Goal: Task Accomplishment & Management: Manage account settings

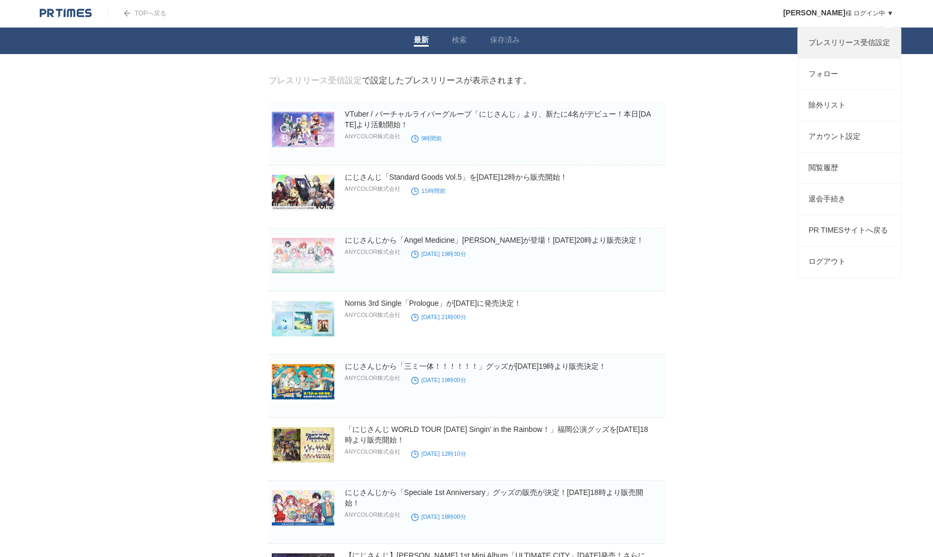
click at [822, 41] on link "プレスリリース受信設定" at bounding box center [849, 43] width 103 height 31
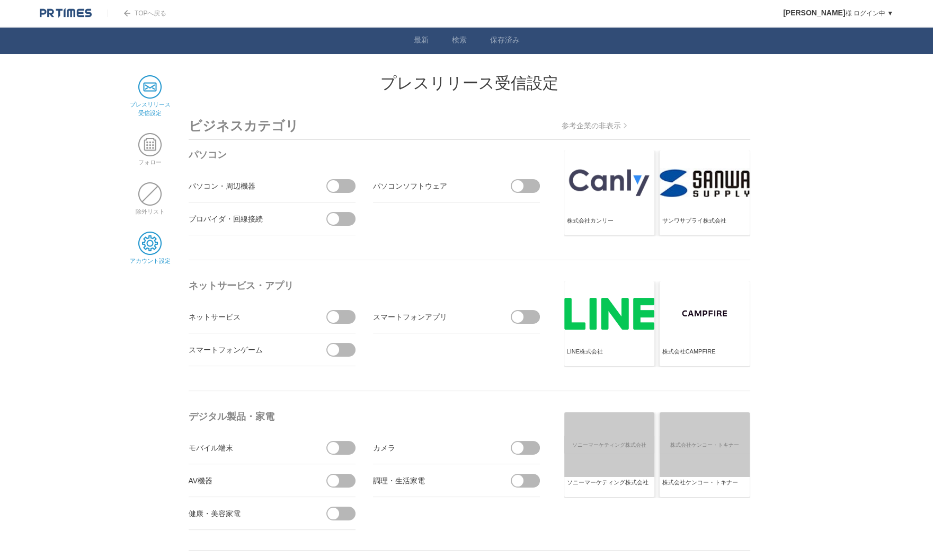
click at [152, 233] on span at bounding box center [149, 243] width 23 height 23
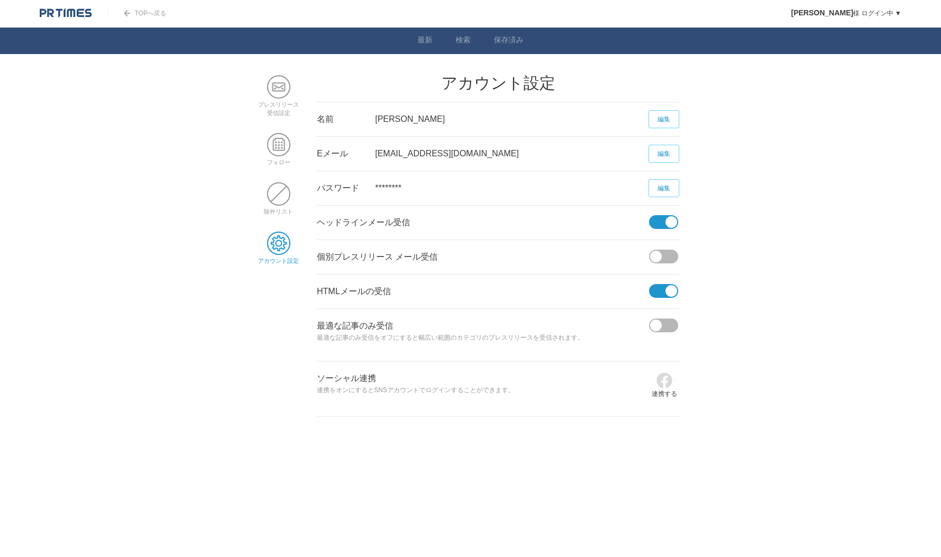
click at [674, 223] on span at bounding box center [672, 222] width 12 height 12
click at [0, 0] on input "checkbox" at bounding box center [0, 0] width 0 height 0
